Goal: Information Seeking & Learning: Learn about a topic

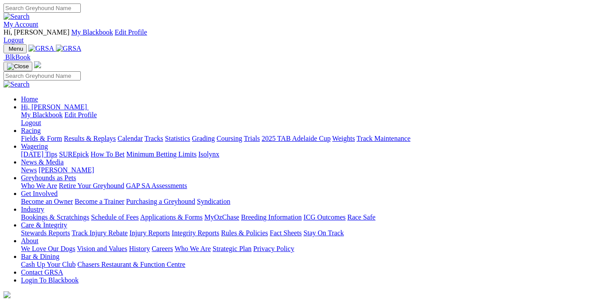
scroll to position [135, 0]
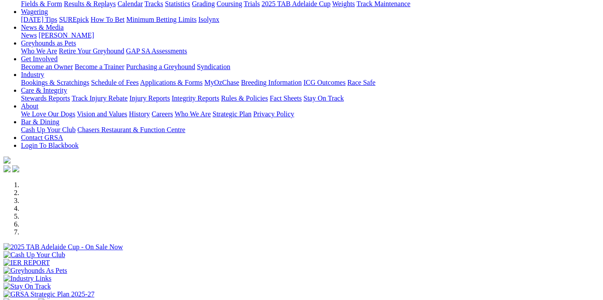
select select "QLD"
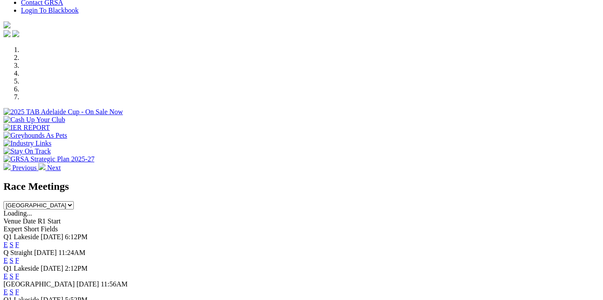
scroll to position [359, 0]
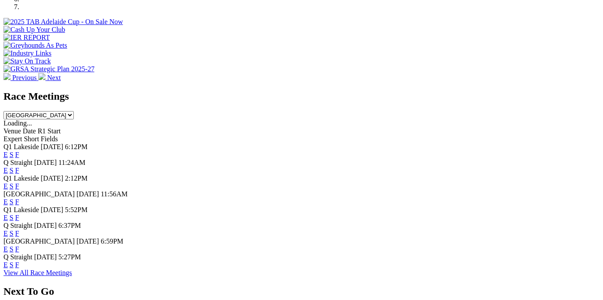
click at [19, 214] on link "F" at bounding box center [17, 217] width 4 height 7
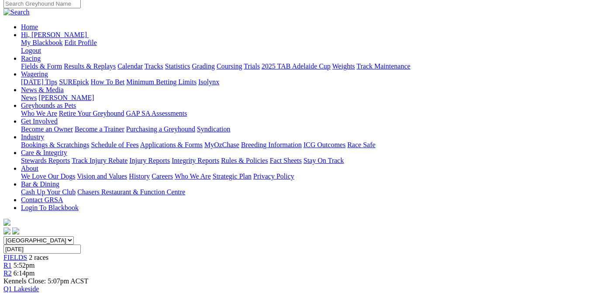
scroll to position [132, 0]
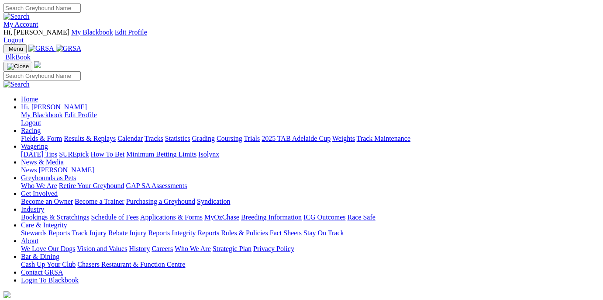
select select "QLD"
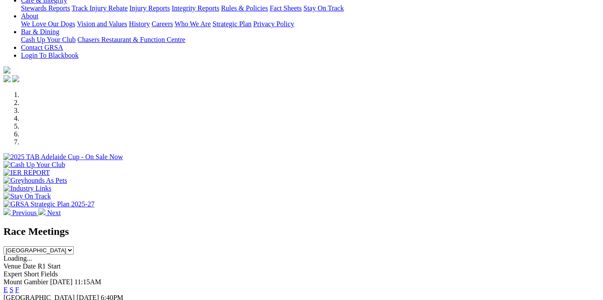
scroll to position [179, 0]
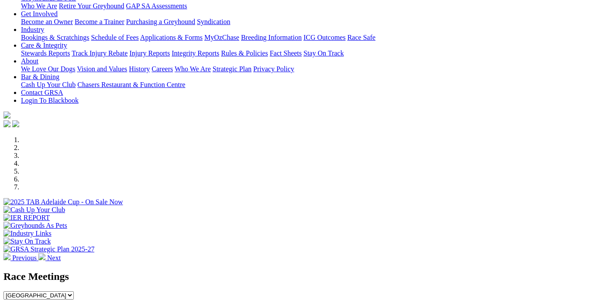
click at [74, 291] on select "[GEOGRAPHIC_DATA] [GEOGRAPHIC_DATA] [GEOGRAPHIC_DATA] [GEOGRAPHIC_DATA] [GEOGRA…" at bounding box center [38, 295] width 70 height 8
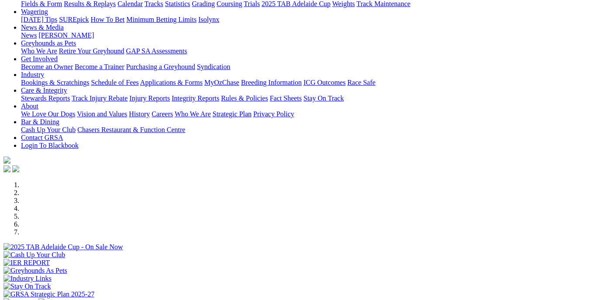
scroll to position [0, 0]
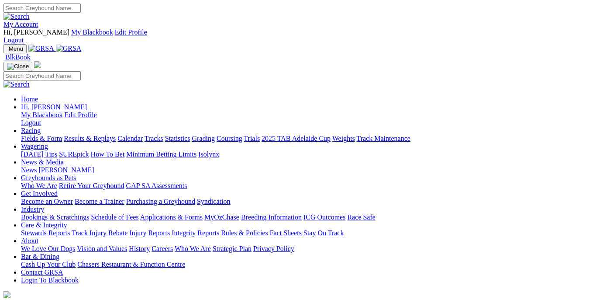
click at [68, 45] on img at bounding box center [69, 49] width 26 height 8
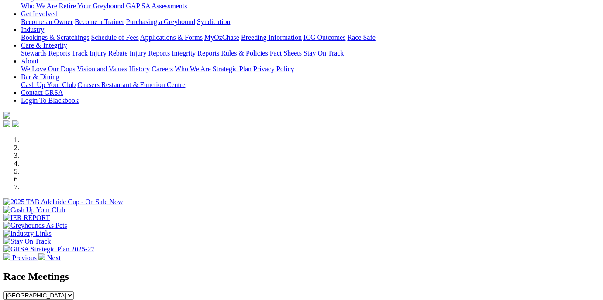
drag, startPoint x: 0, startPoint y: 0, endPoint x: 424, endPoint y: 148, distance: 448.9
click at [74, 291] on select "[GEOGRAPHIC_DATA] [GEOGRAPHIC_DATA] [GEOGRAPHIC_DATA] [GEOGRAPHIC_DATA] [GEOGRA…" at bounding box center [38, 295] width 70 height 8
select select "QLD"
click at [74, 291] on select "South Australia New South Wales Northern Territory Queensland Tasmania Victoria…" at bounding box center [38, 295] width 70 height 8
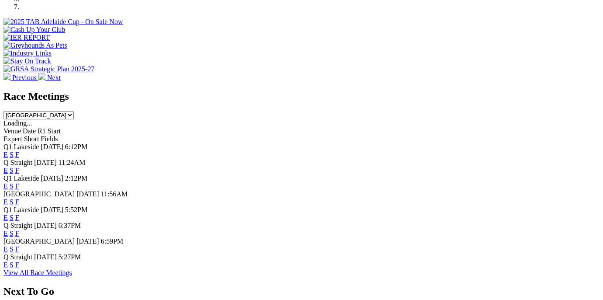
scroll to position [404, 0]
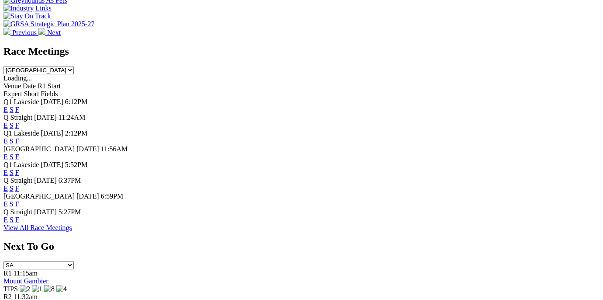
click at [19, 184] on link "F" at bounding box center [17, 187] width 4 height 7
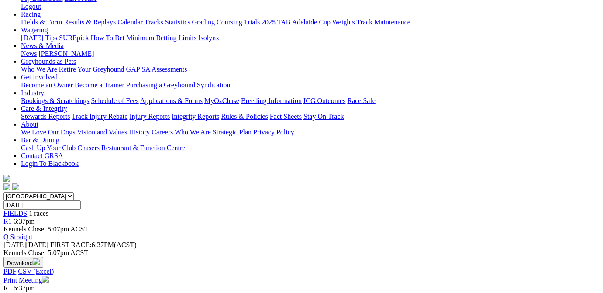
scroll to position [176, 0]
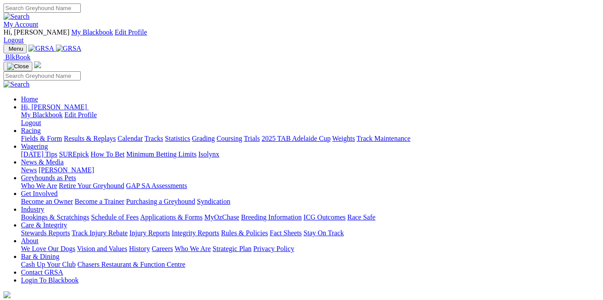
select select "QLD"
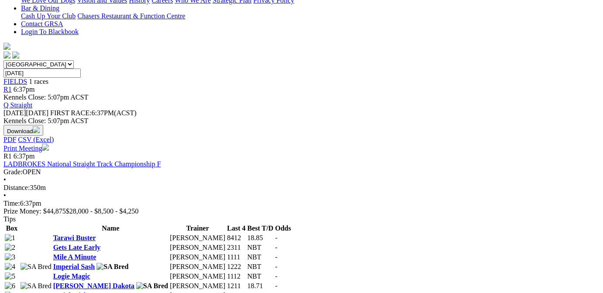
scroll to position [44, 0]
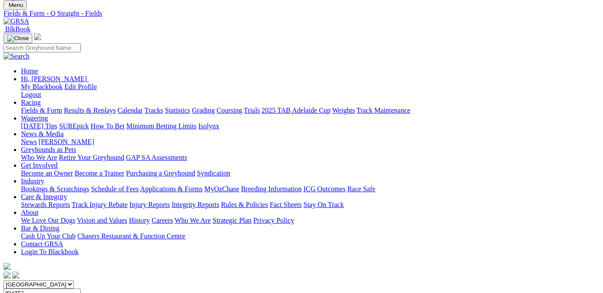
click at [74, 280] on select "[GEOGRAPHIC_DATA] [GEOGRAPHIC_DATA] [GEOGRAPHIC_DATA] [GEOGRAPHIC_DATA] [GEOGRA…" at bounding box center [38, 284] width 70 height 8
click at [28, 280] on select "South Australia New South Wales Northern Territory Queensland Tasmania Victoria…" at bounding box center [38, 284] width 70 height 8
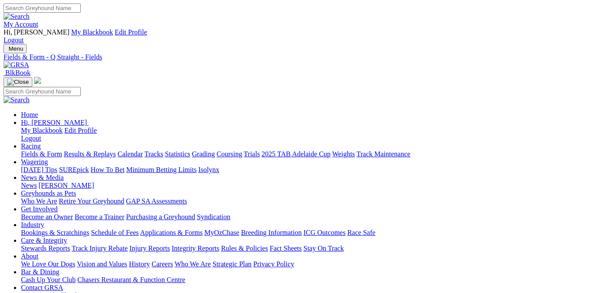
click at [23, 150] on link "Fields & Form" at bounding box center [41, 153] width 41 height 7
select select "QLD"
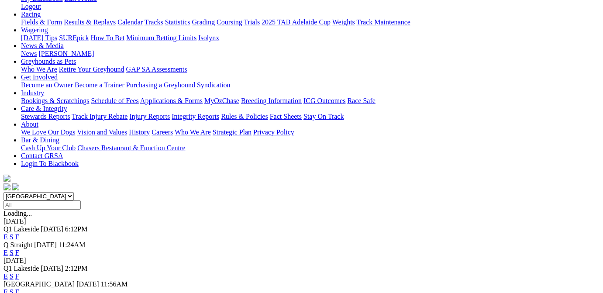
scroll to position [264, 0]
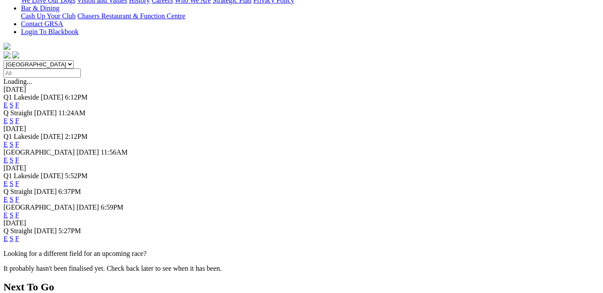
click at [19, 211] on link "F" at bounding box center [17, 214] width 4 height 7
